Goal: Find specific page/section: Find specific page/section

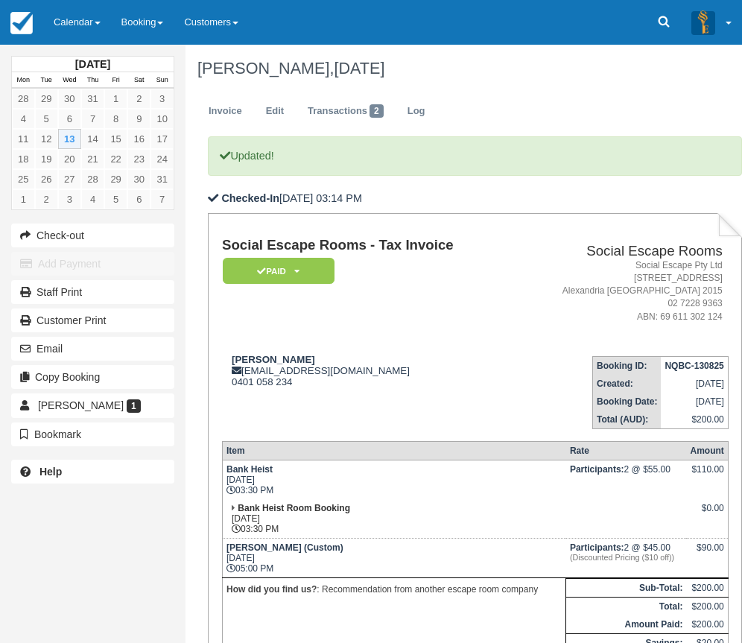
scroll to position [149, 0]
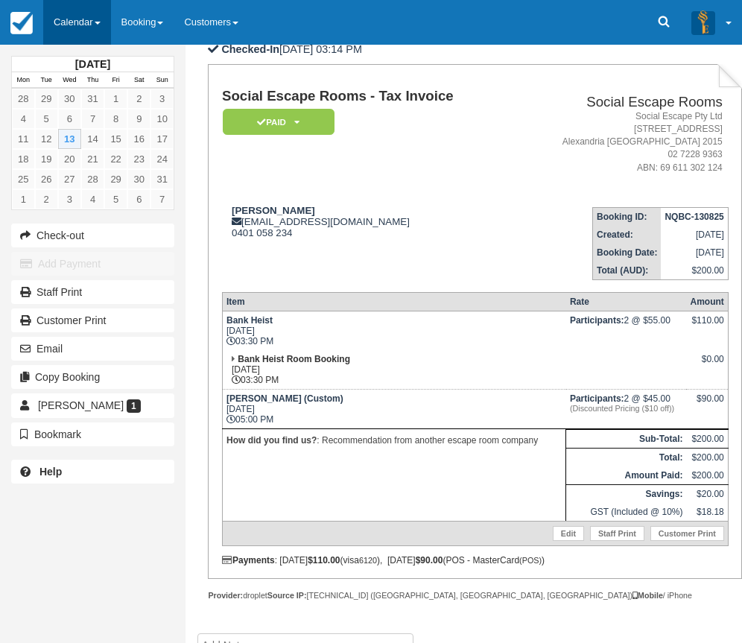
click at [86, 19] on link "Calendar" at bounding box center [77, 22] width 68 height 45
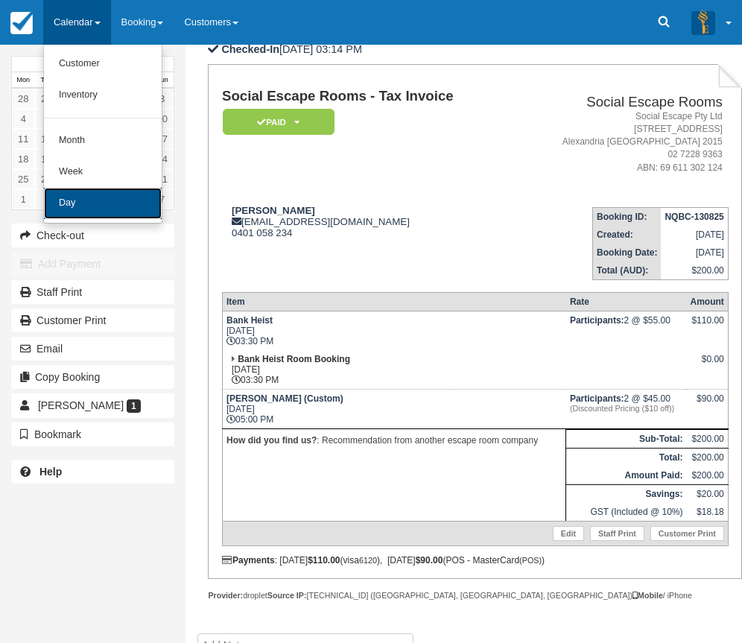
click at [80, 198] on link "Day" at bounding box center [103, 203] width 118 height 31
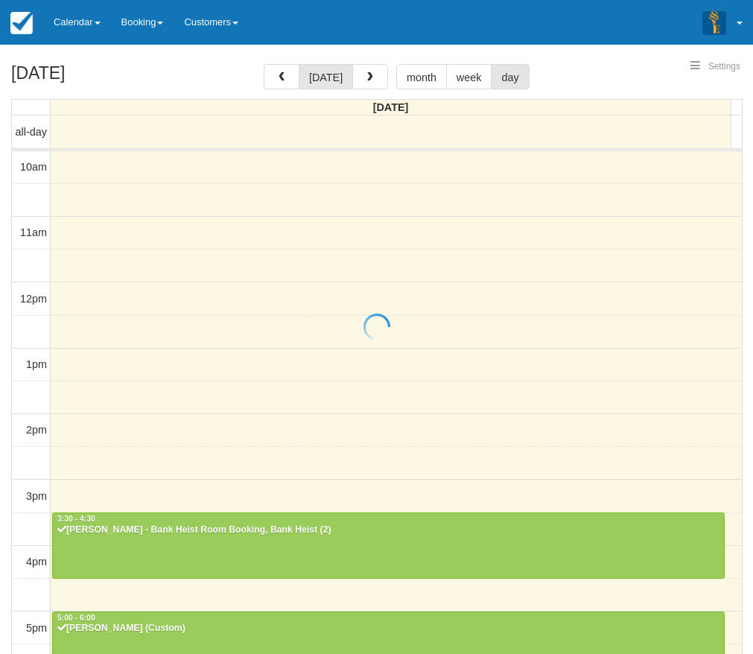
select select
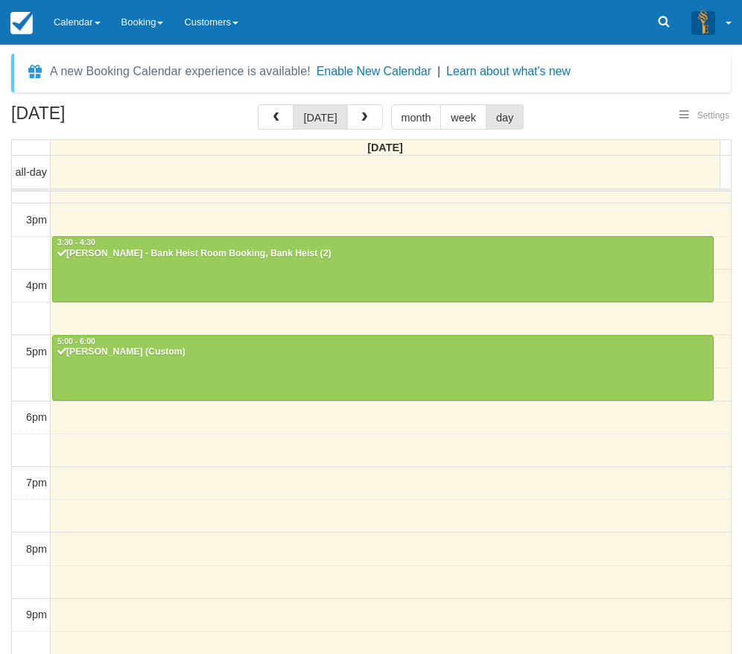
scroll to position [316, 0]
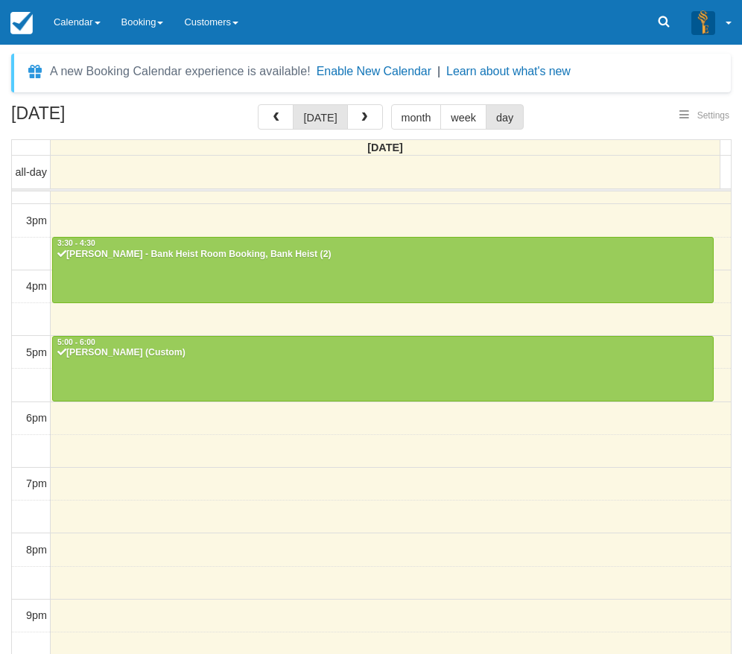
select select
click at [87, 28] on link "Calendar" at bounding box center [77, 22] width 68 height 45
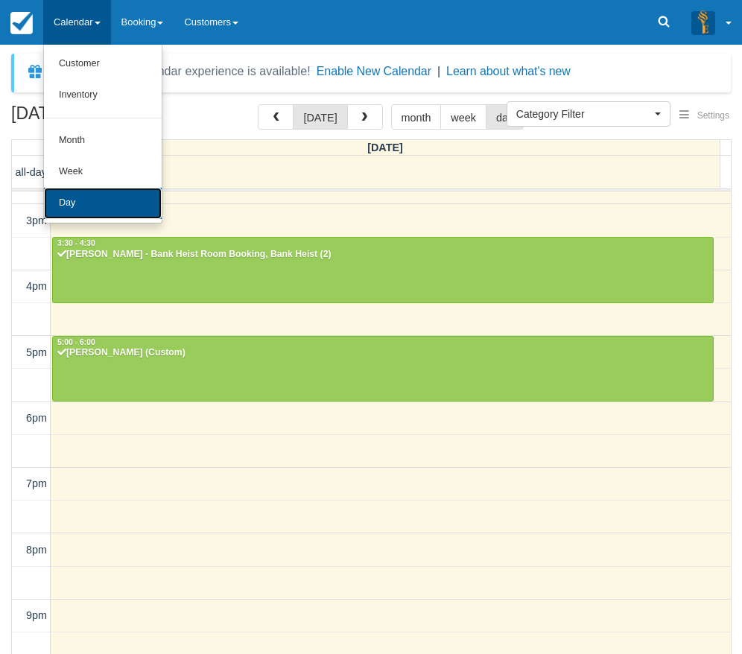
click at [98, 211] on link "Day" at bounding box center [103, 203] width 118 height 31
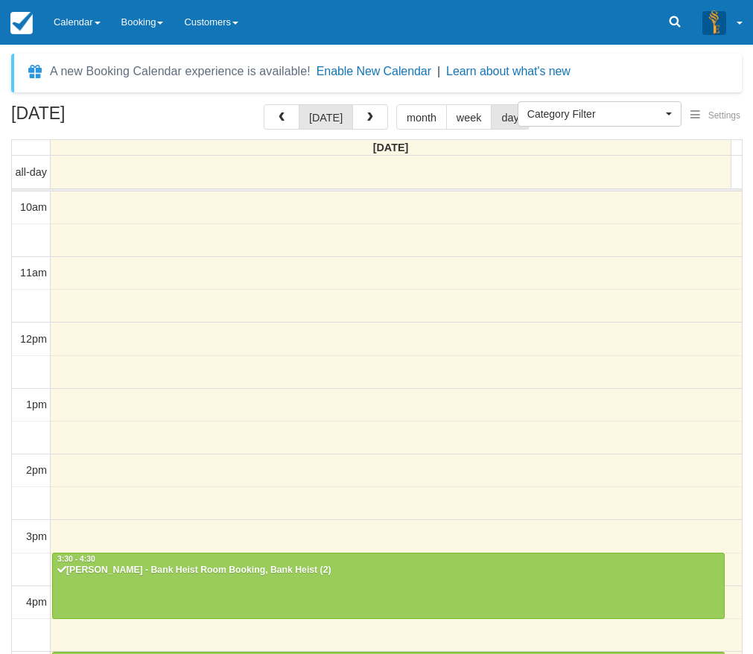
select select
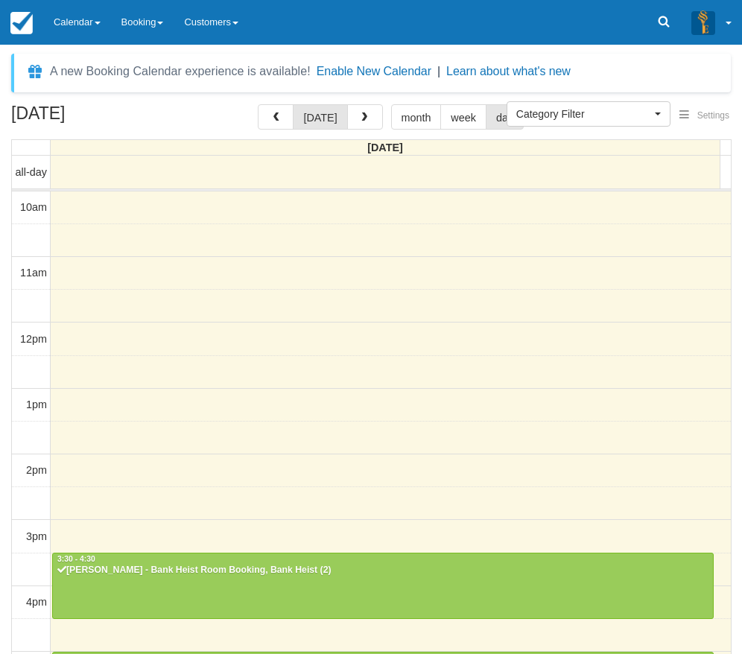
scroll to position [317, 0]
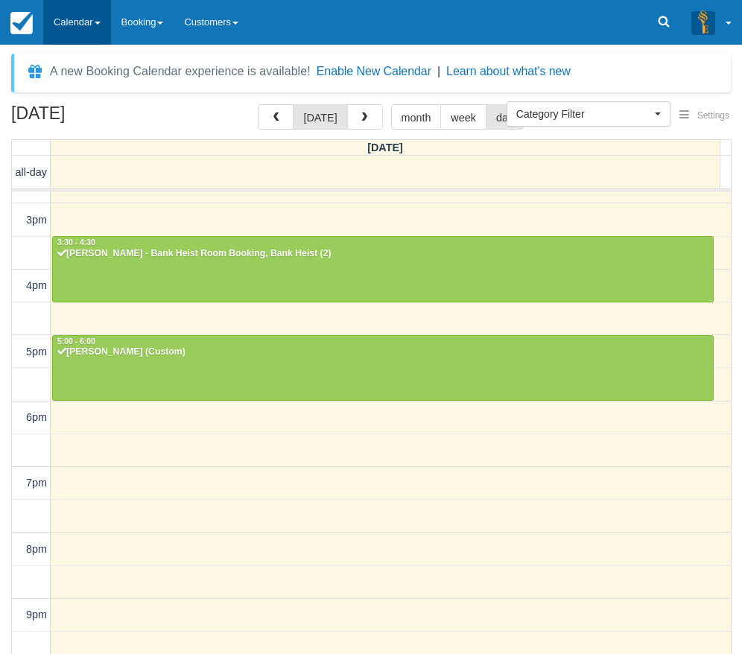
click at [62, 16] on link "Calendar" at bounding box center [77, 22] width 68 height 45
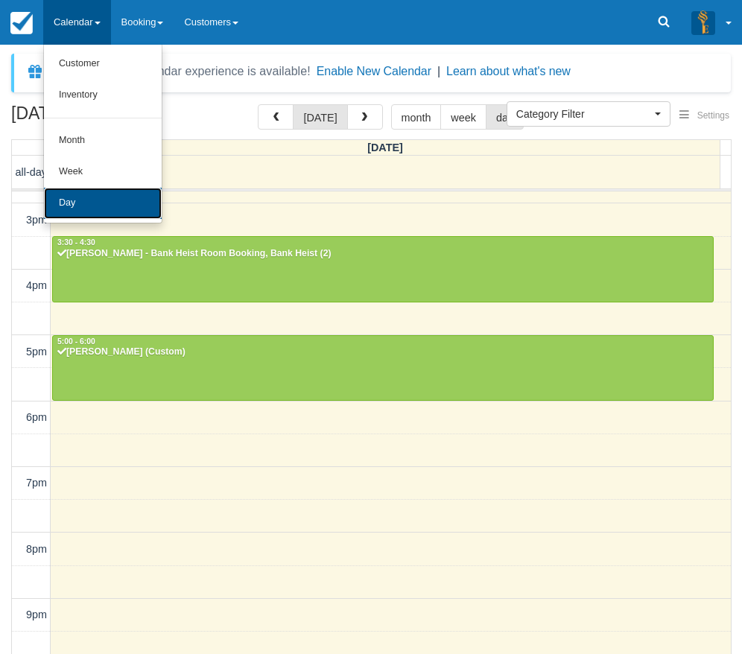
click at [85, 211] on link "Day" at bounding box center [103, 203] width 118 height 31
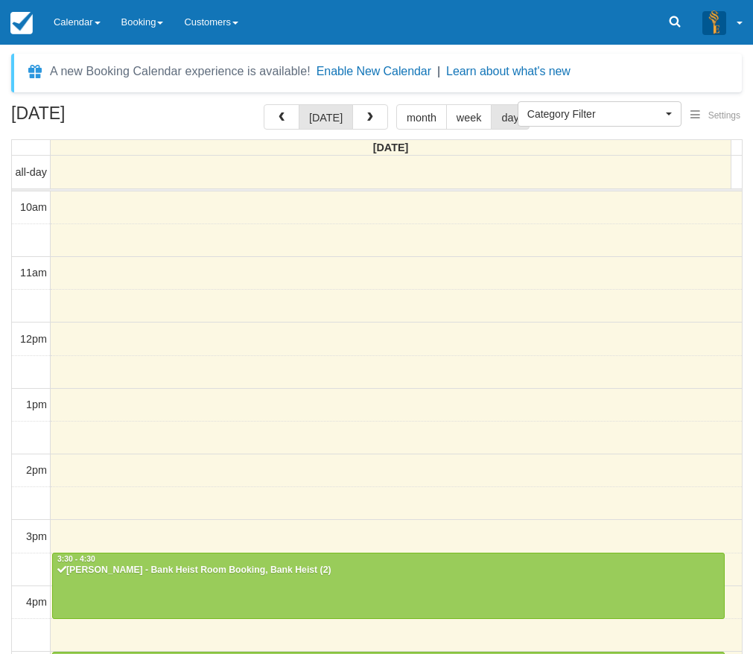
select select
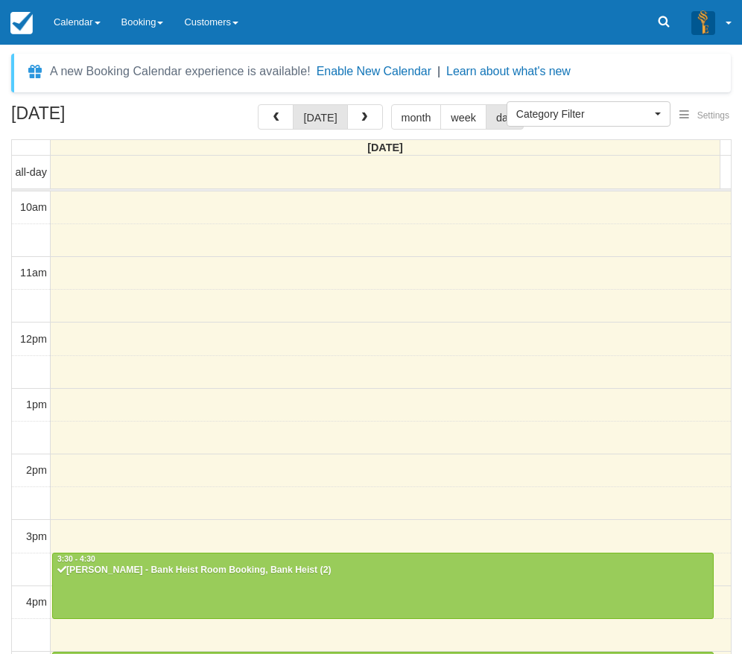
scroll to position [317, 0]
